Goal: Check status: Check status

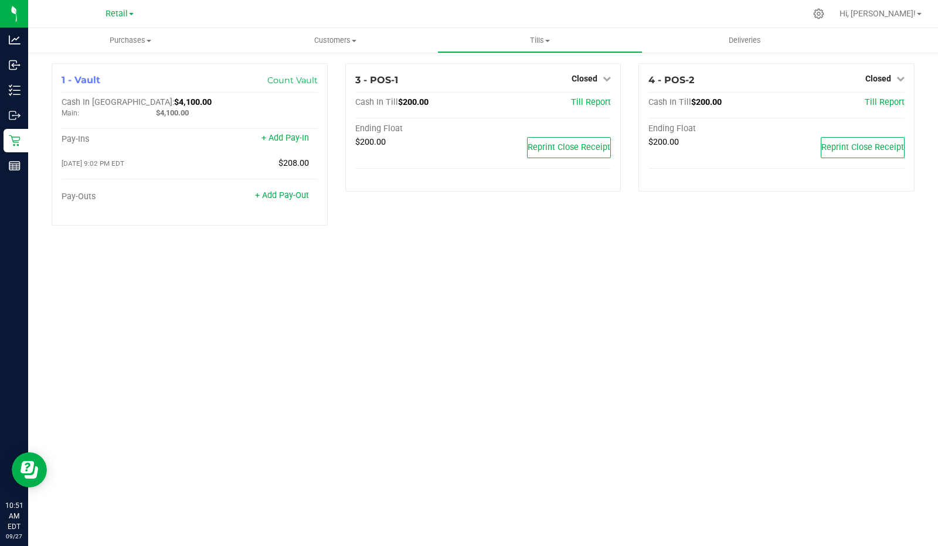
click at [579, 75] on span "Closed" at bounding box center [584, 78] width 26 height 9
click at [578, 105] on link "Open Till" at bounding box center [584, 102] width 31 height 9
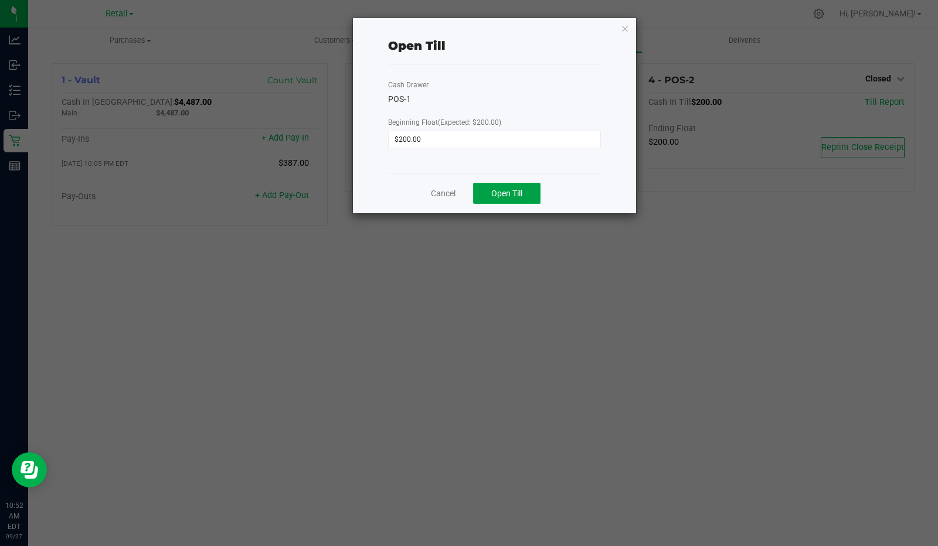
click at [510, 191] on span "Open Till" at bounding box center [506, 193] width 31 height 9
click at [482, 188] on link "Dismiss" at bounding box center [477, 189] width 28 height 12
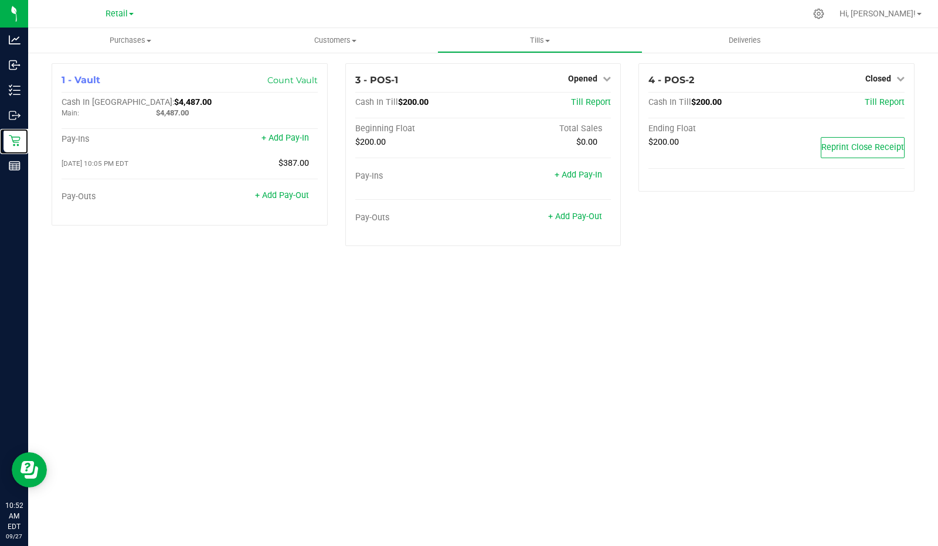
click at [15, 148] on div "Retail" at bounding box center [16, 140] width 25 height 23
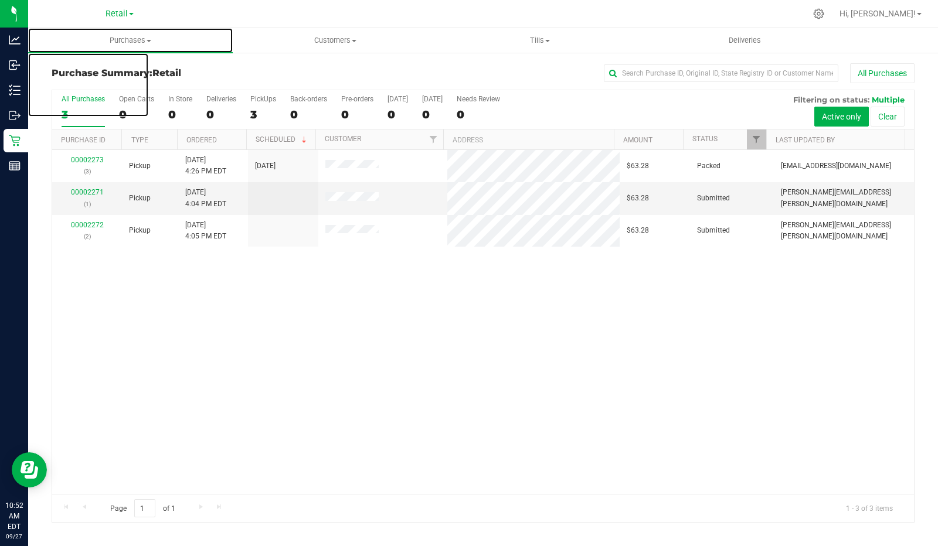
click at [222, 33] on uib-tab-heading "Purchases Summary of purchases Fulfillment All purchases" at bounding box center [130, 40] width 205 height 25
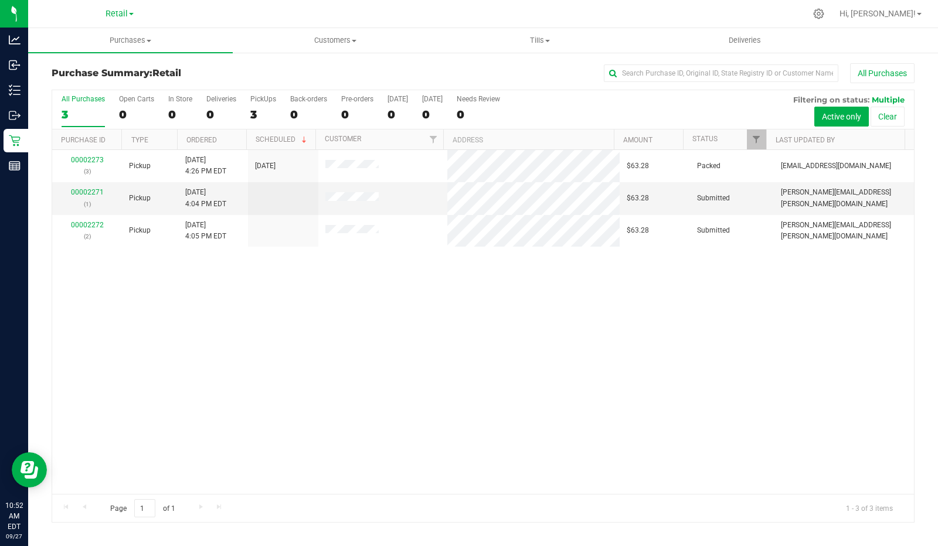
click at [253, 113] on div "3" at bounding box center [263, 114] width 26 height 13
click at [0, 0] on input "PickUps 3" at bounding box center [0, 0] width 0 height 0
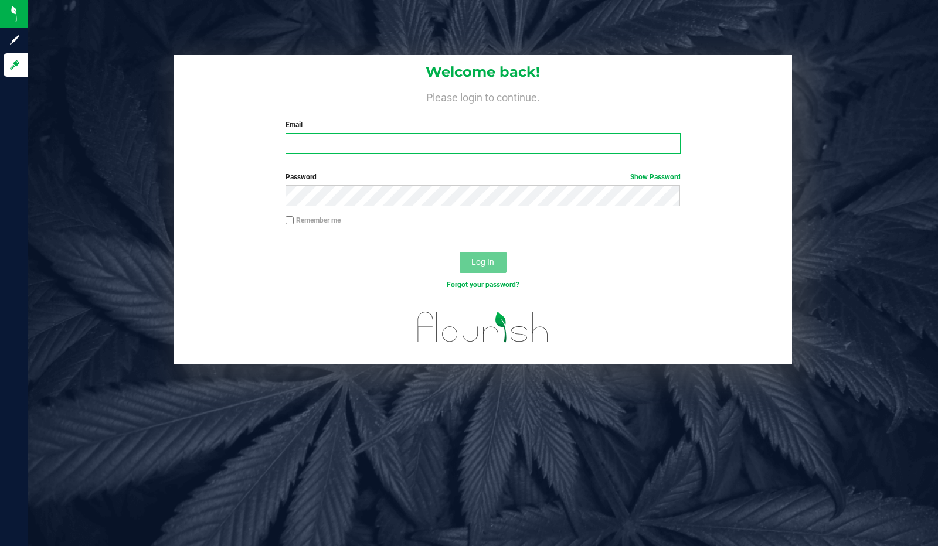
type input "[EMAIL_ADDRESS][DOMAIN_NAME]"
